Goal: Find specific page/section: Find specific page/section

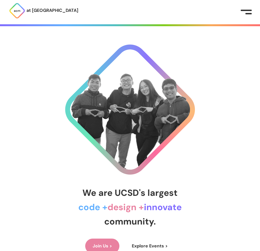
click at [248, 14] on div at bounding box center [249, 13] width 6 height 1
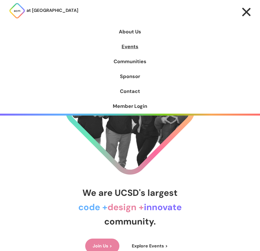
click at [144, 49] on link "Events" at bounding box center [130, 46] width 260 height 15
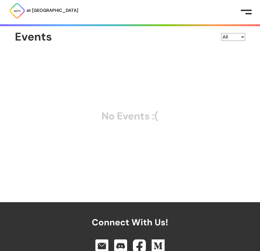
click at [235, 39] on select "All General AI Cyber Hack Design" at bounding box center [233, 37] width 24 height 8
select select "general"
click at [221, 33] on select "All General AI Cyber Hack Design" at bounding box center [233, 37] width 24 height 8
click at [33, 12] on p "at [GEOGRAPHIC_DATA]" at bounding box center [52, 10] width 52 height 7
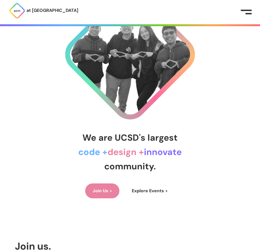
click at [144, 197] on link "Explore Events >" at bounding box center [149, 190] width 51 height 15
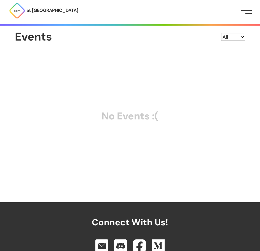
click at [48, 9] on p "at [GEOGRAPHIC_DATA]" at bounding box center [52, 10] width 52 height 7
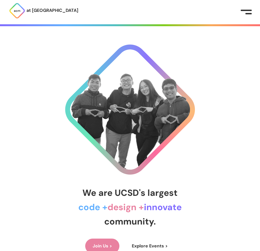
click at [98, 241] on link "Join Us >" at bounding box center [102, 246] width 34 height 15
